Goal: Check status: Check status

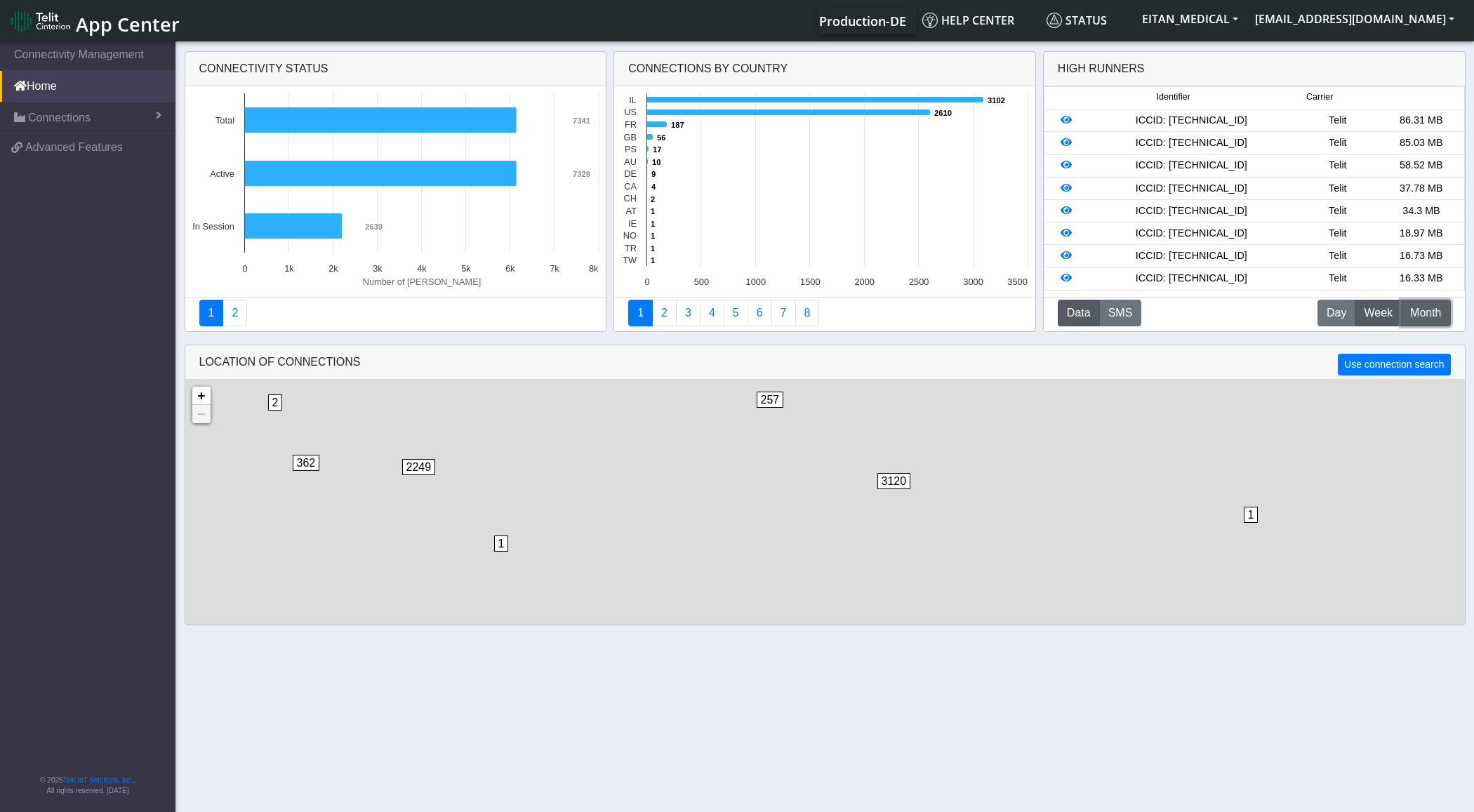
click at [1432, 326] on button "M Month" at bounding box center [1426, 313] width 49 height 27
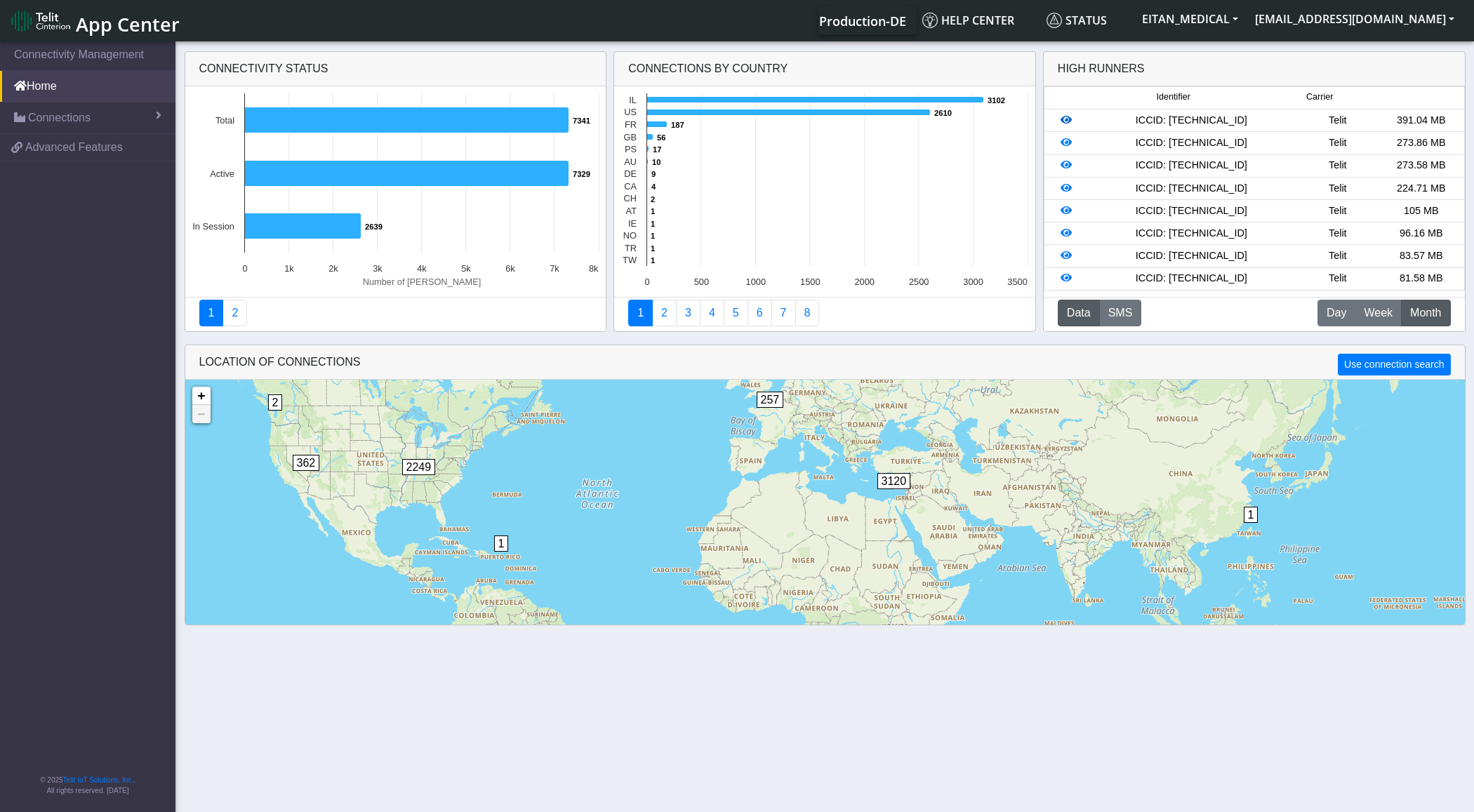
click at [1064, 123] on icon at bounding box center [1066, 120] width 11 height 10
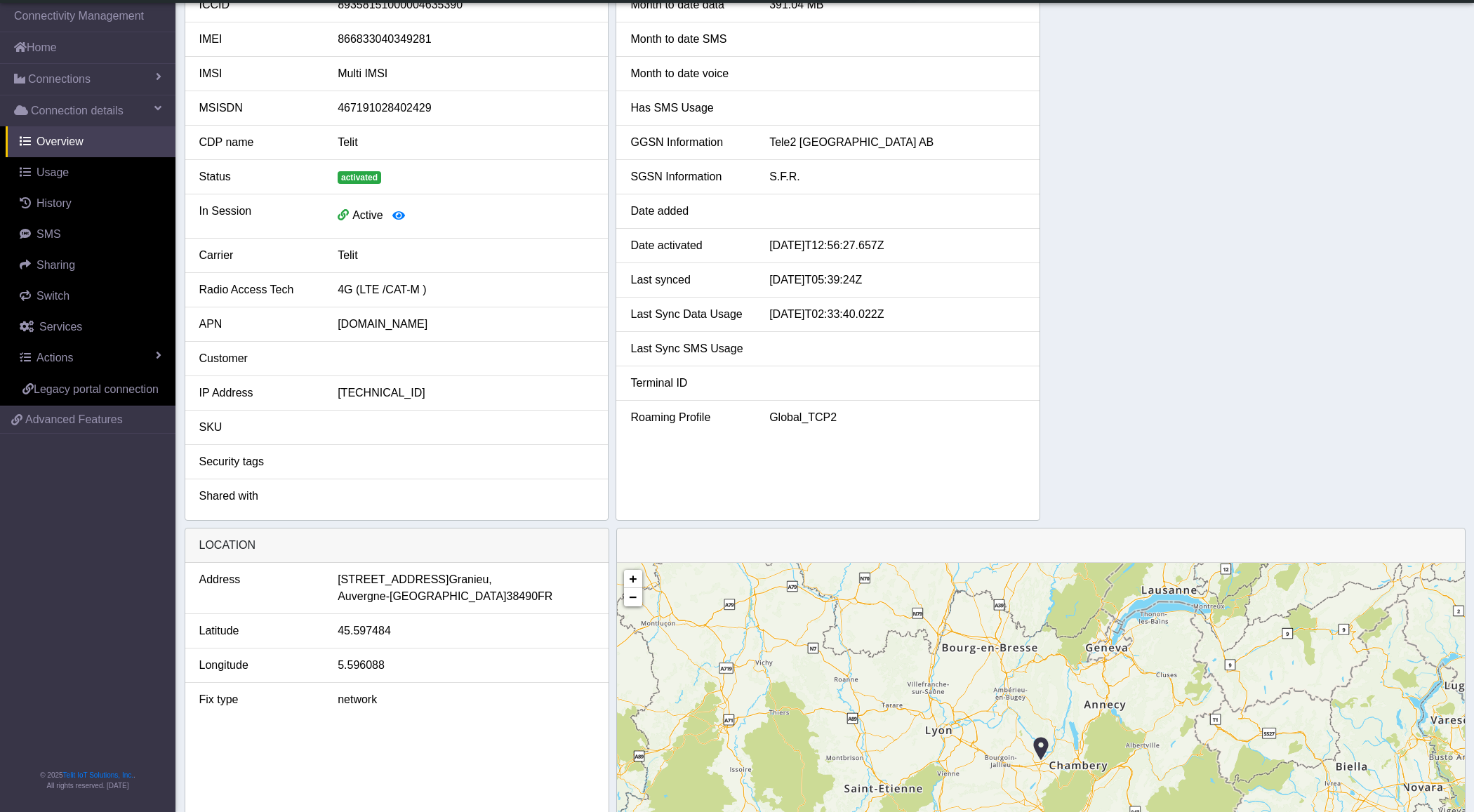
scroll to position [53, 0]
click at [81, 178] on link "Usage" at bounding box center [90, 173] width 170 height 31
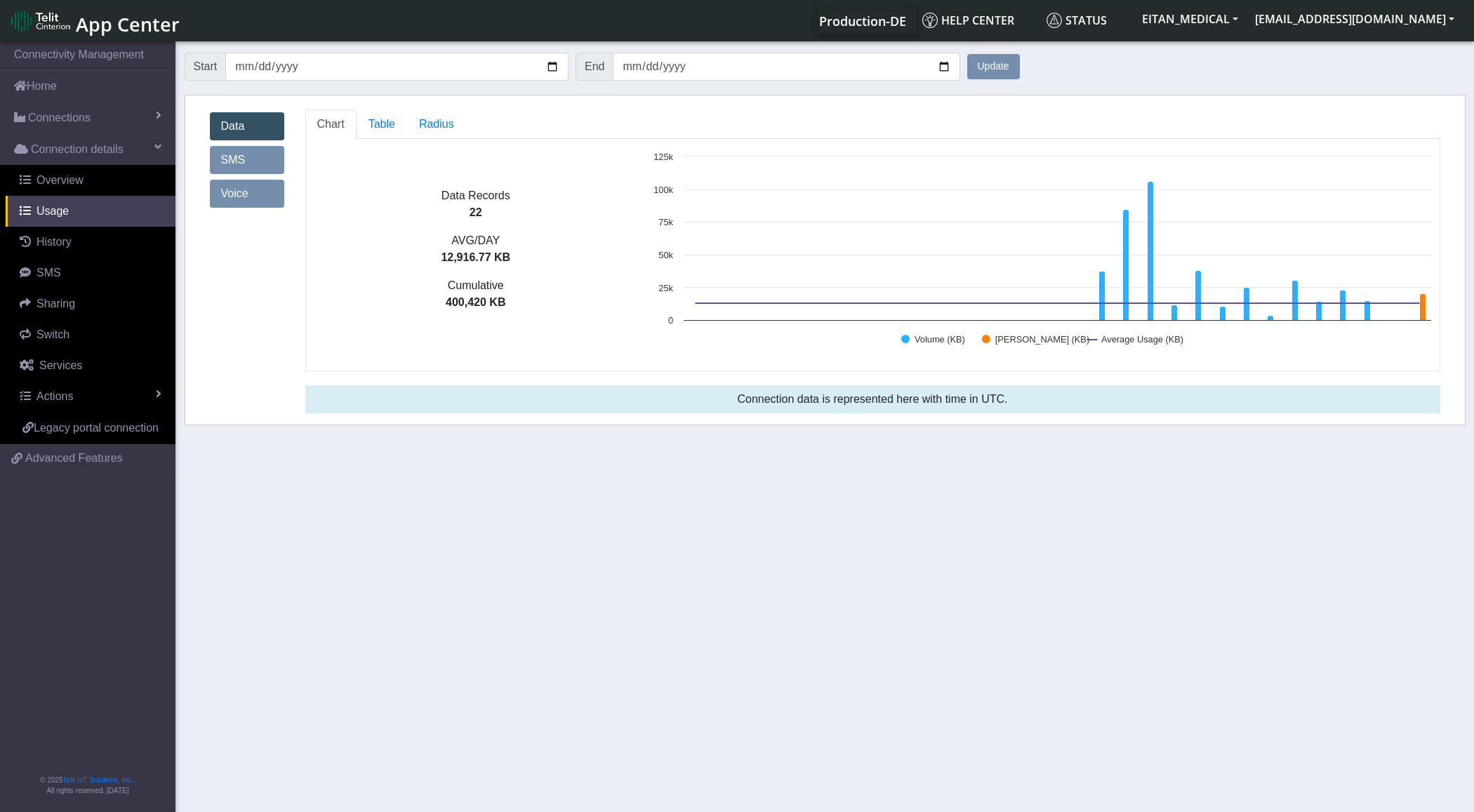
click at [264, 169] on link "SMS" at bounding box center [246, 160] width 75 height 28
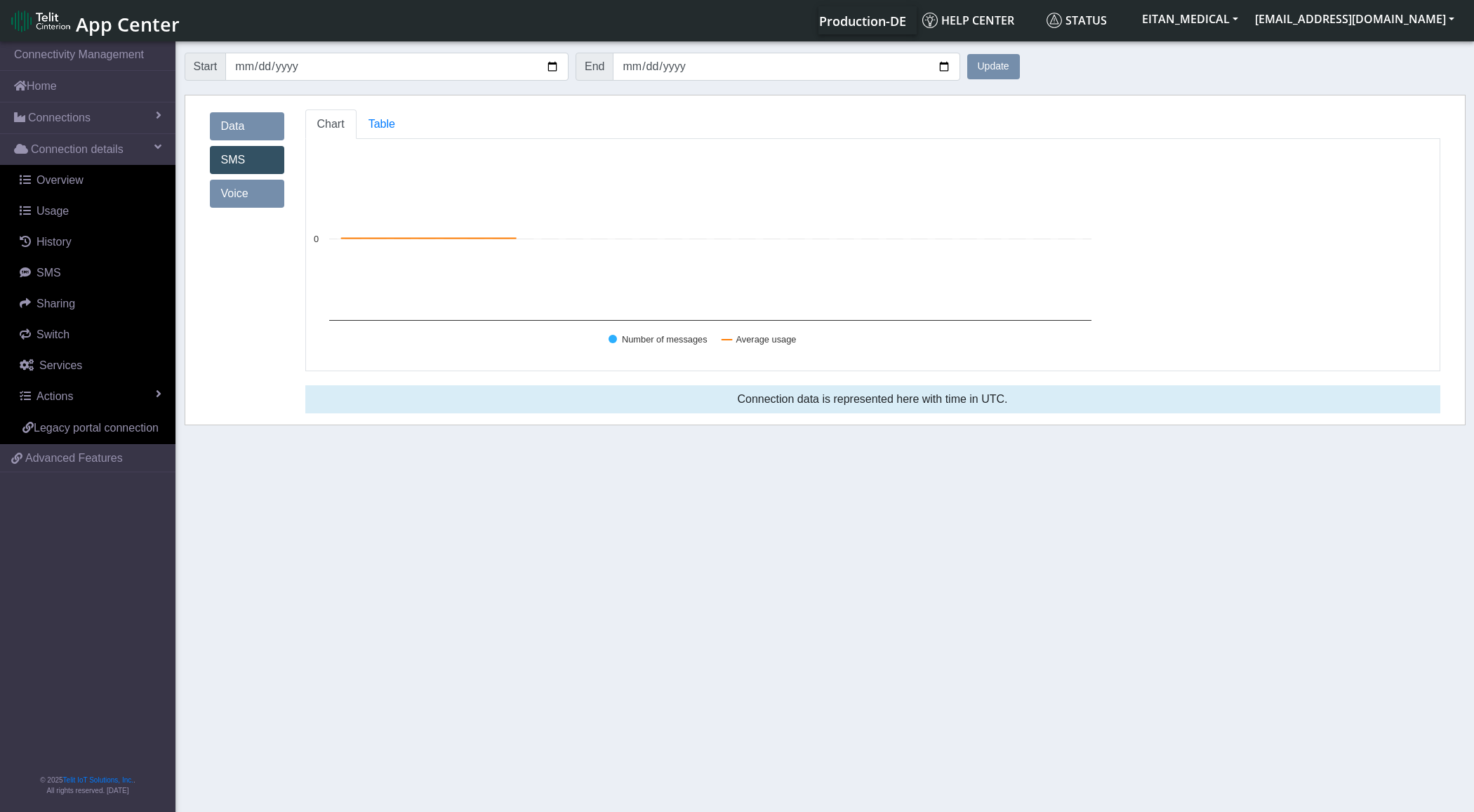
click at [268, 184] on link "Voice" at bounding box center [246, 193] width 75 height 28
